Goal: Transaction & Acquisition: Subscribe to service/newsletter

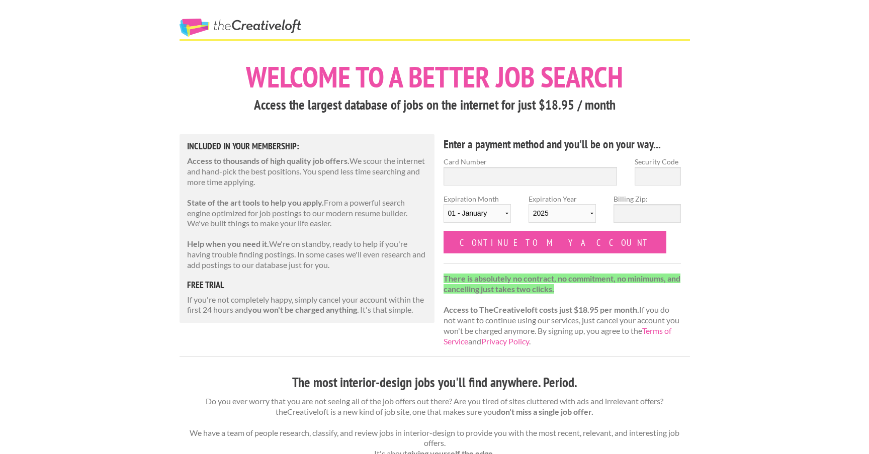
scroll to position [14, 0]
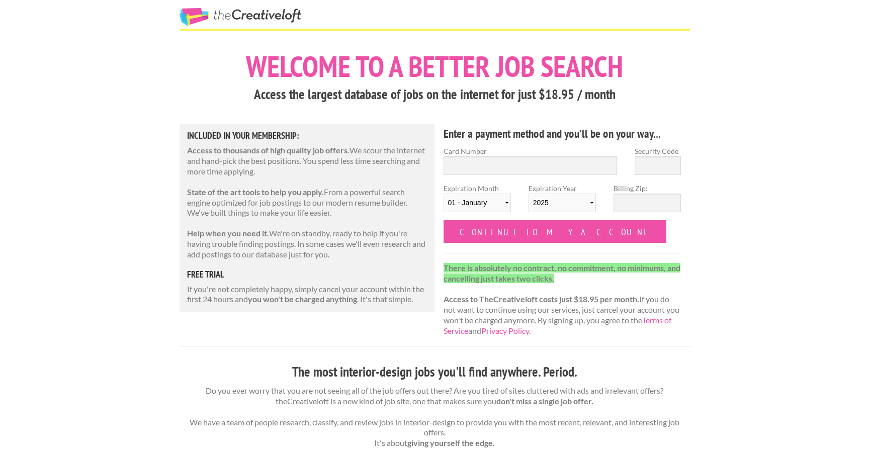
click at [242, 286] on p "If you're not completely happy, simply cancel your account within the first 24 …" at bounding box center [307, 294] width 240 height 21
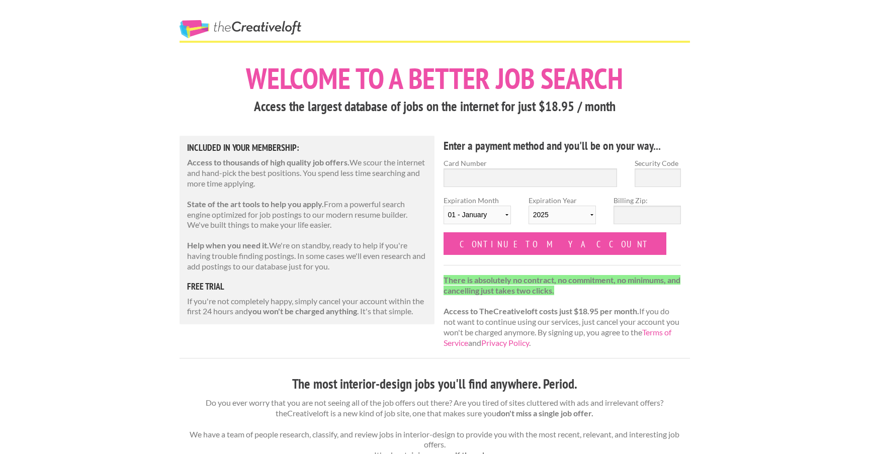
scroll to position [0, 0]
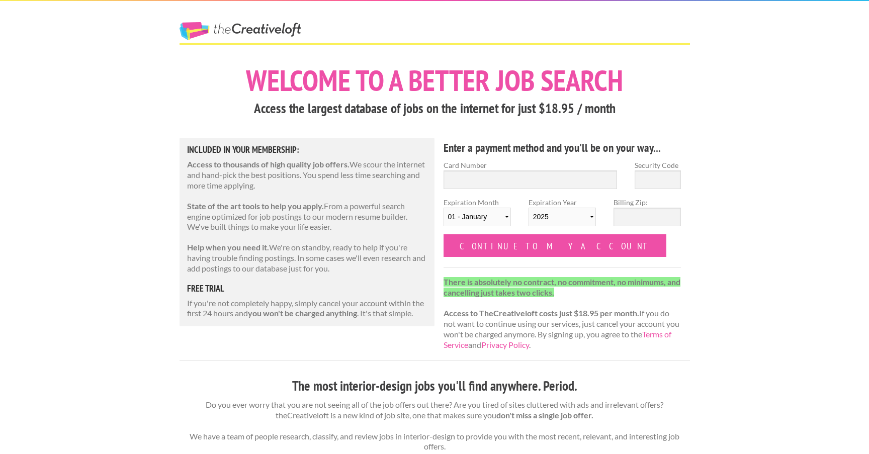
click at [246, 32] on link "The Creative Loft" at bounding box center [241, 31] width 122 height 18
click at [240, 31] on link "The Creative Loft" at bounding box center [241, 31] width 122 height 18
